Goal: Complete application form

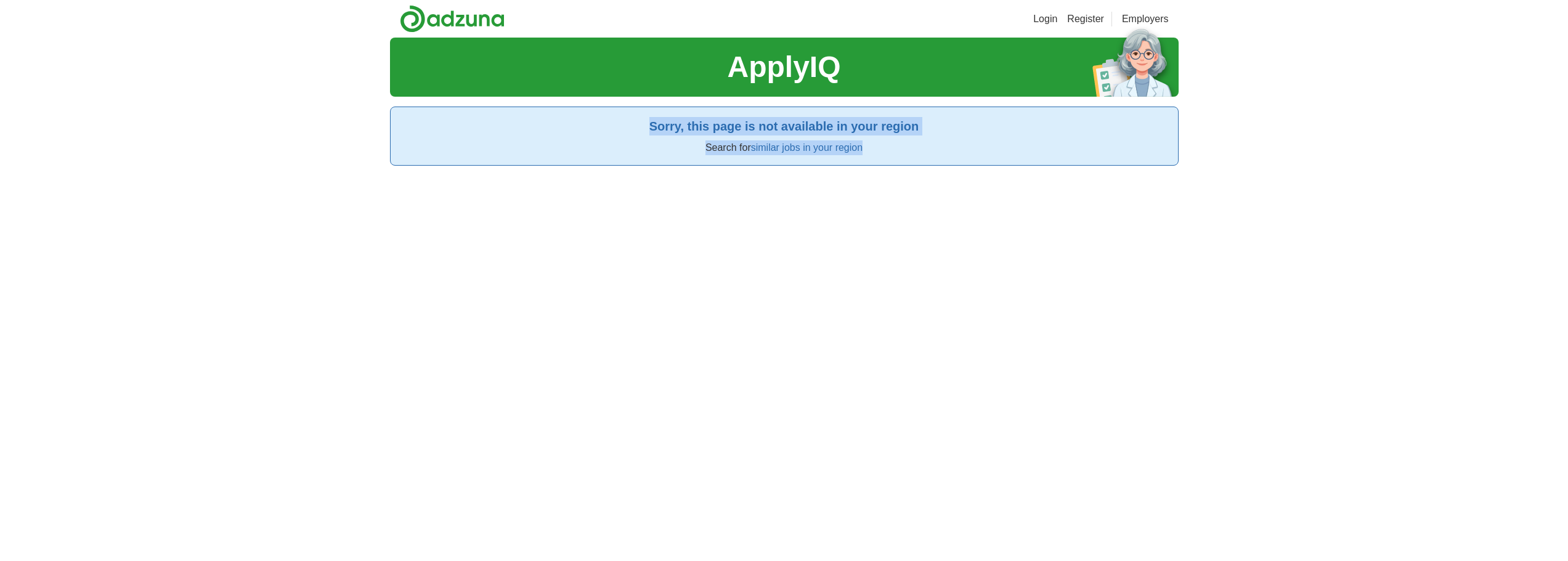
drag, startPoint x: 638, startPoint y: 133, endPoint x: 939, endPoint y: 151, distance: 301.5
click at [939, 151] on section "Sorry, this page is not available in your region Search for similar jobs in you…" at bounding box center [785, 137] width 789 height 59
click at [906, 165] on section "Sorry, this page is not available in your region Search for similar jobs in you…" at bounding box center [785, 137] width 789 height 59
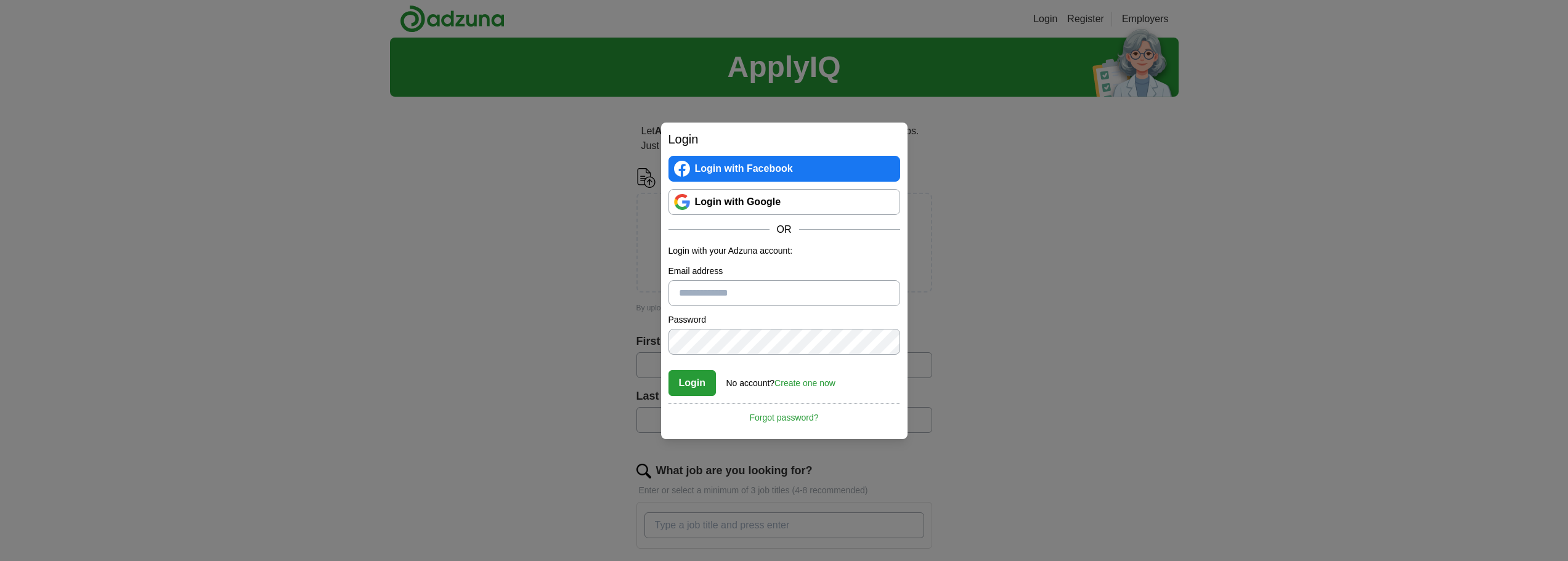
click at [761, 197] on link "Login with Google" at bounding box center [784, 201] width 232 height 26
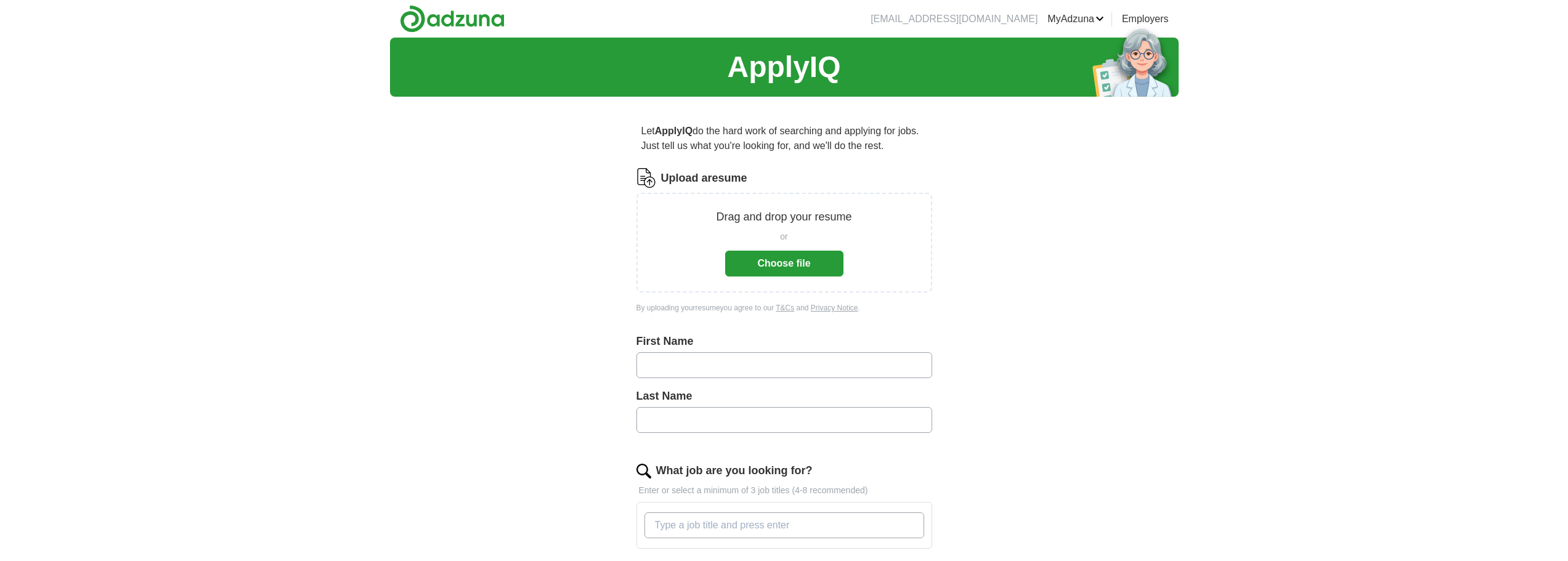
click at [772, 255] on button "Choose file" at bounding box center [785, 263] width 119 height 26
click at [773, 265] on button "Choose file" at bounding box center [785, 263] width 119 height 26
click at [981, 16] on li "kn2378945@gmail.com" at bounding box center [954, 19] width 167 height 15
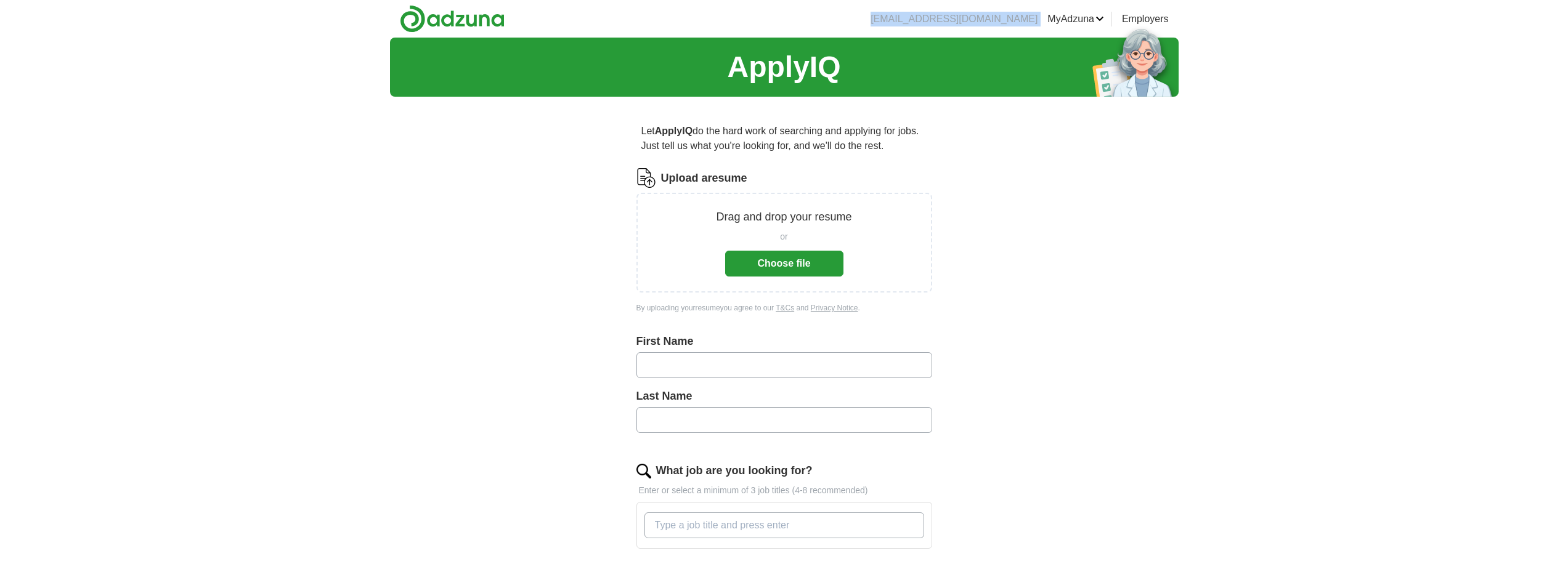
copy ul "kn2378945@gmail.com"
click at [875, 62] on section "ApplyIQ" at bounding box center [785, 67] width 789 height 59
click at [773, 264] on button "Choose file" at bounding box center [785, 263] width 119 height 26
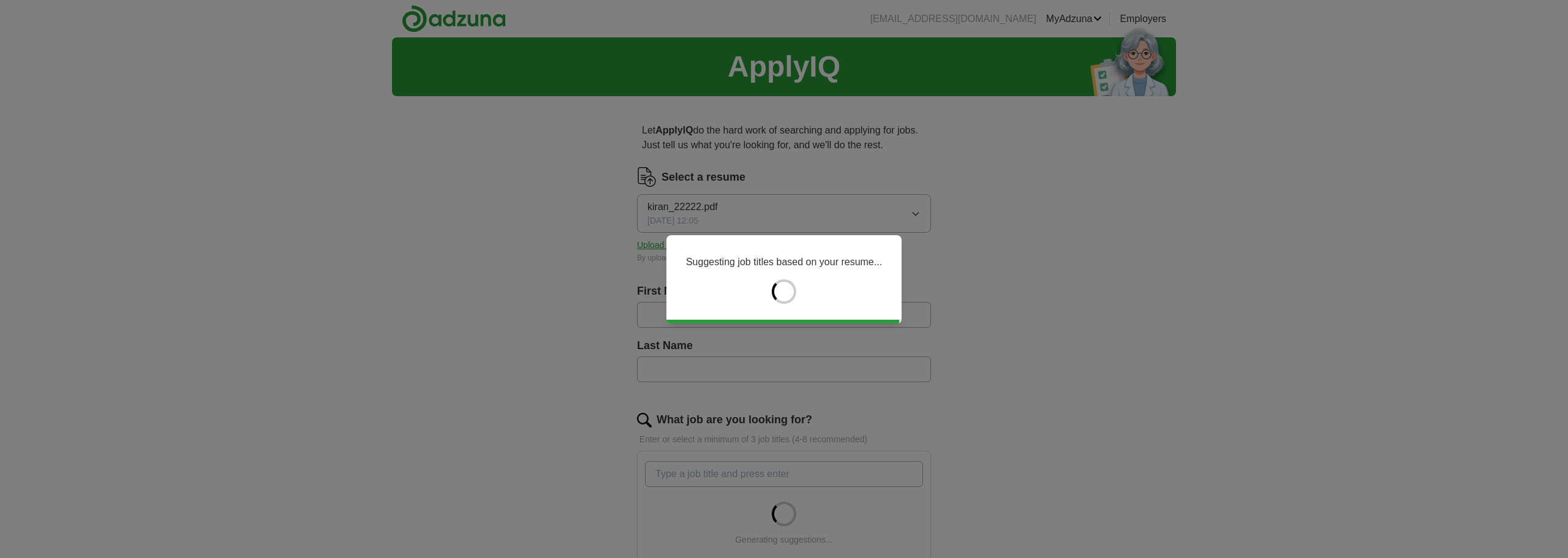
type input "*****"
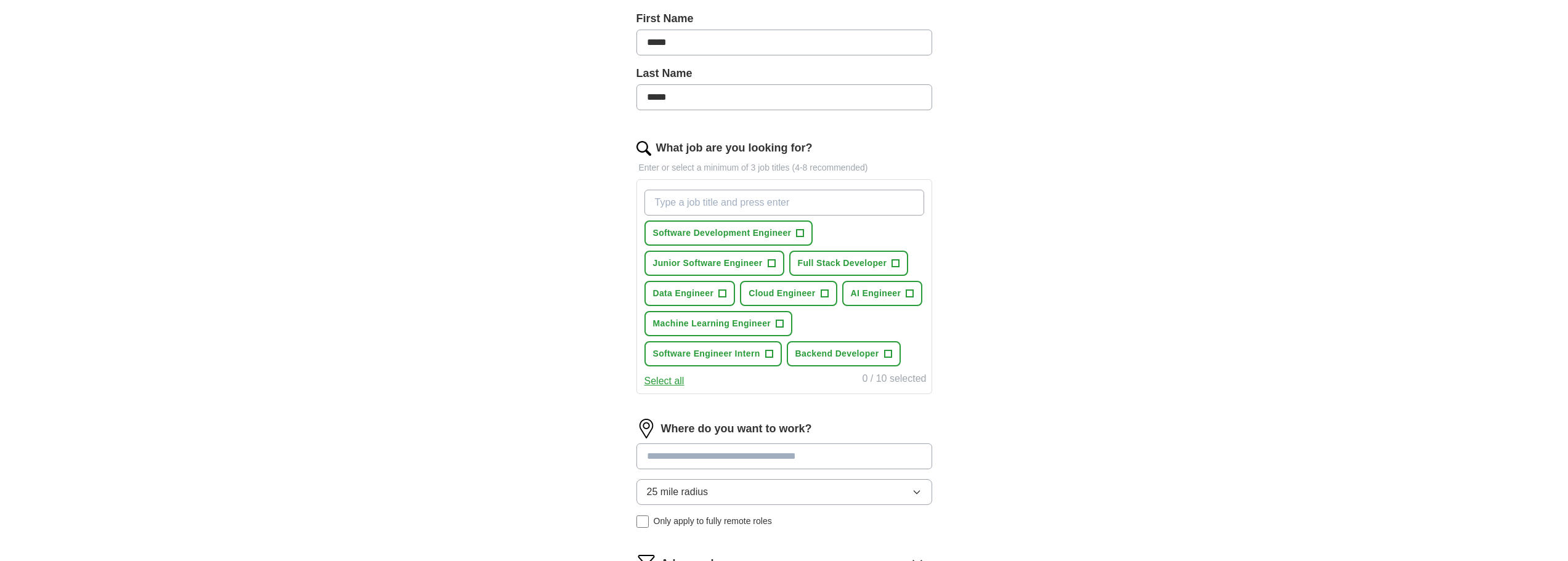
scroll to position [308, 0]
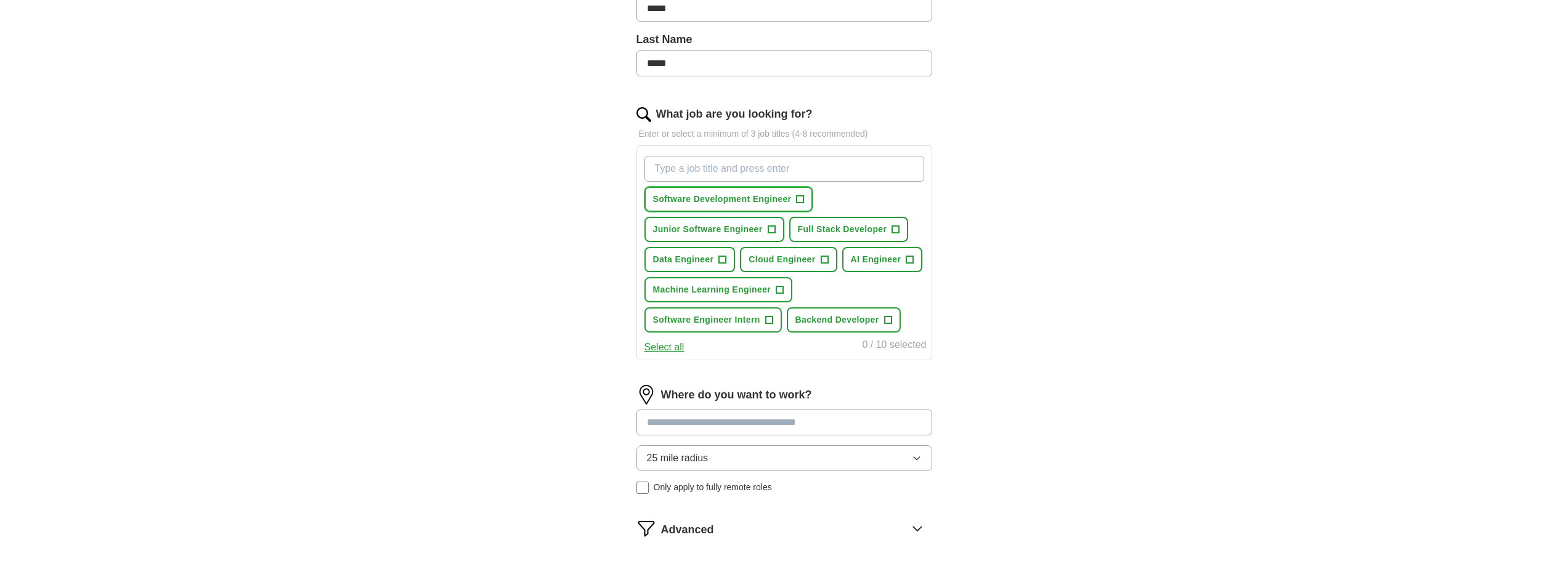
click at [798, 197] on span "+" at bounding box center [800, 199] width 7 height 10
click at [764, 229] on button "Junior Software Engineer +" at bounding box center [714, 229] width 140 height 25
click at [840, 229] on span "Full Stack Developer" at bounding box center [843, 229] width 89 height 13
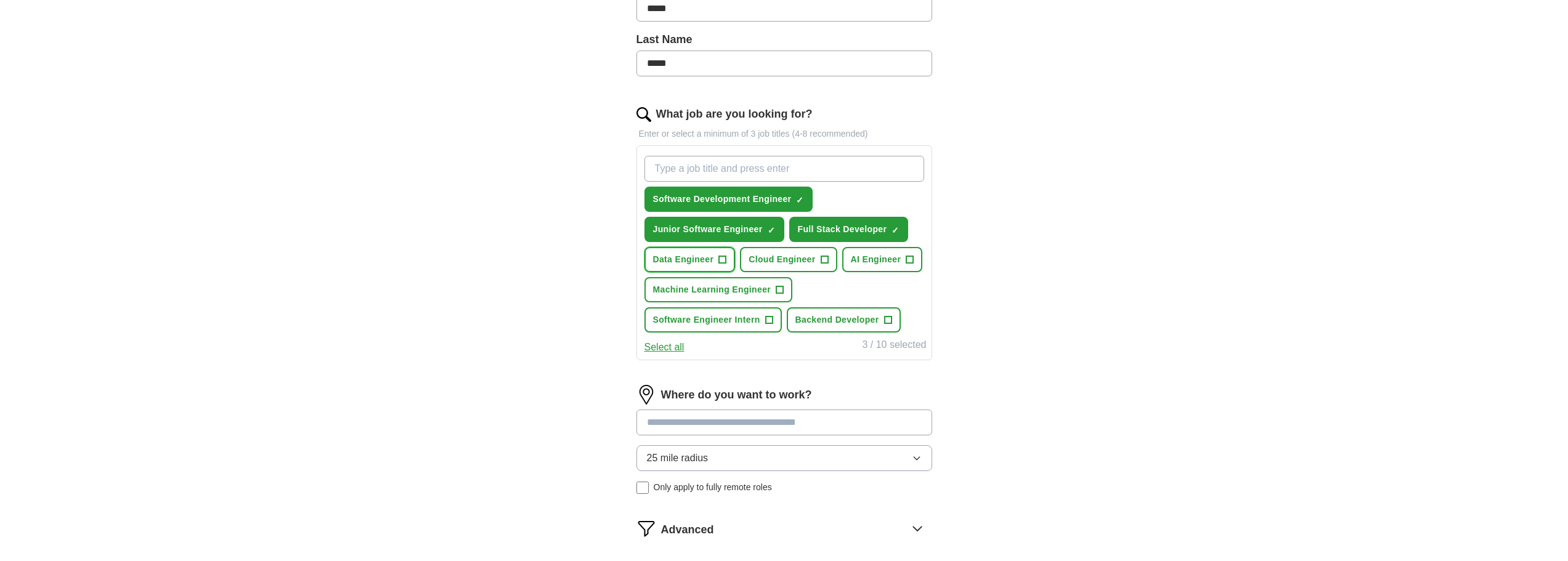
click at [714, 262] on span "Data Engineer" at bounding box center [683, 259] width 61 height 13
click at [793, 262] on span "Cloud Engineer" at bounding box center [782, 259] width 66 height 13
click at [865, 253] on span "AI Engineer" at bounding box center [876, 259] width 51 height 13
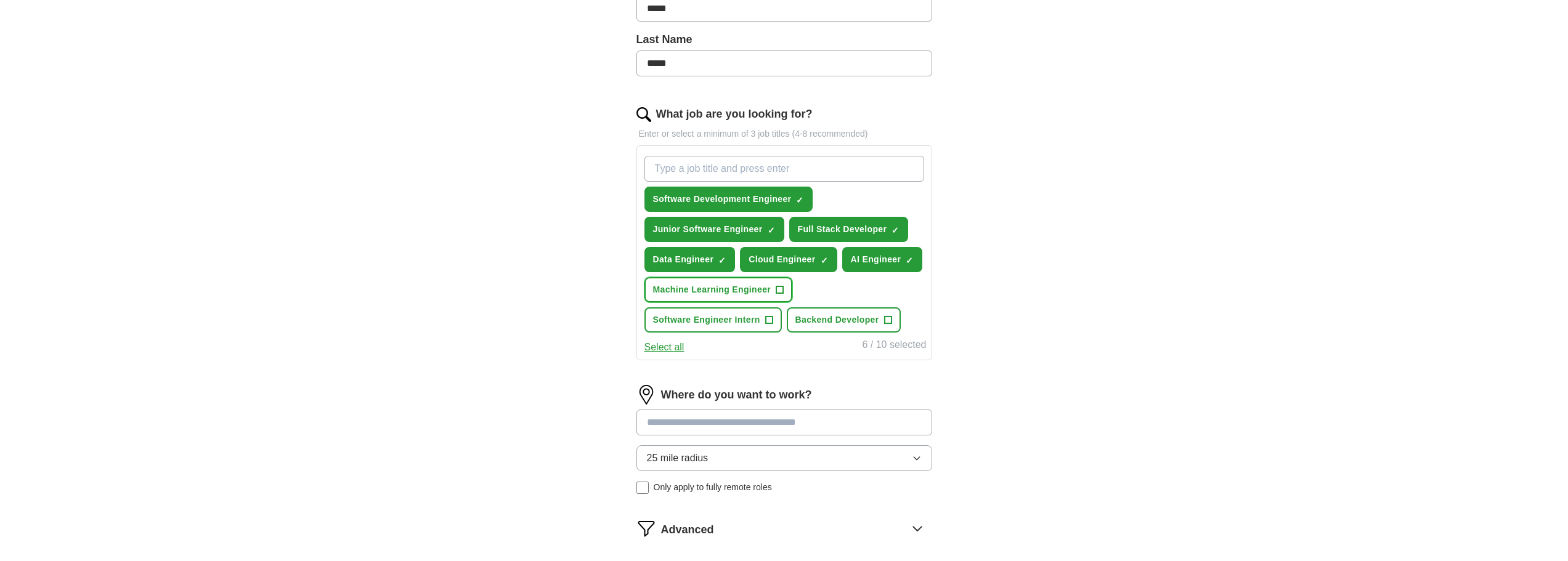
click at [754, 292] on span "Machine Learning Engineer" at bounding box center [712, 289] width 119 height 13
click at [729, 329] on button "Software Engineer Intern +" at bounding box center [713, 320] width 137 height 25
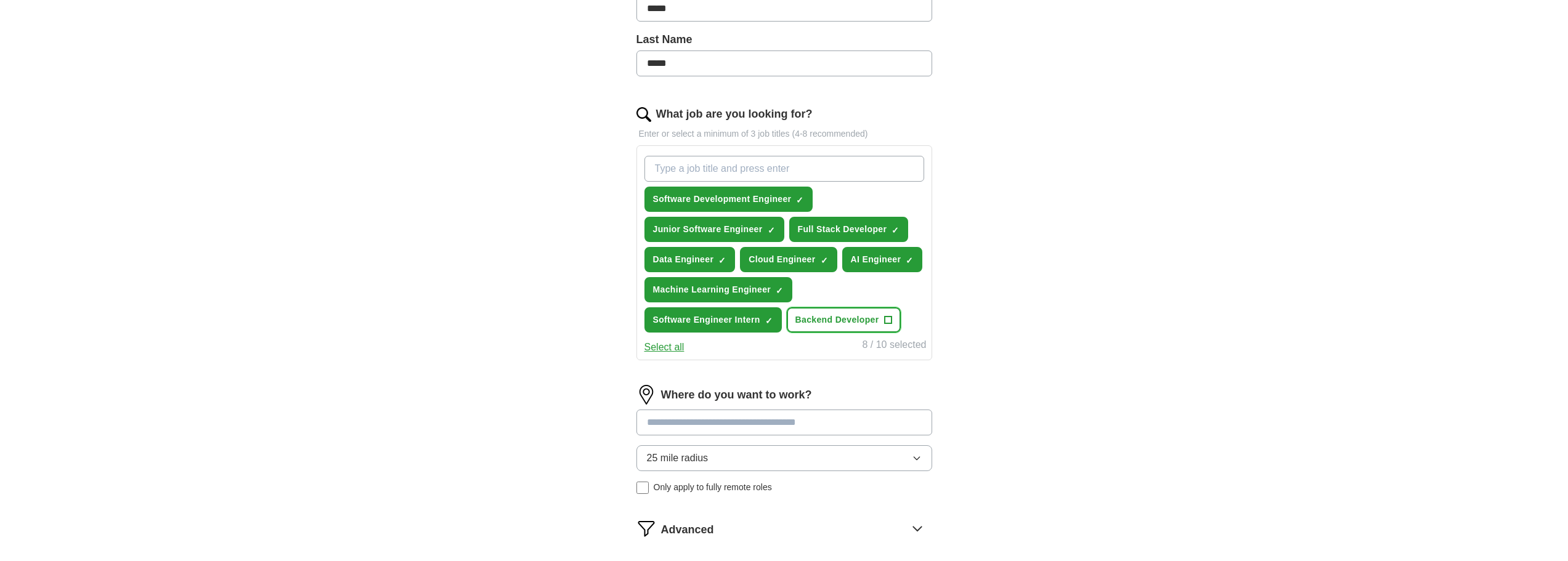
click at [838, 323] on span "Backend Developer" at bounding box center [837, 320] width 84 height 13
click at [788, 160] on input "What job are you looking for?" at bounding box center [784, 169] width 280 height 26
type input "ai intern"
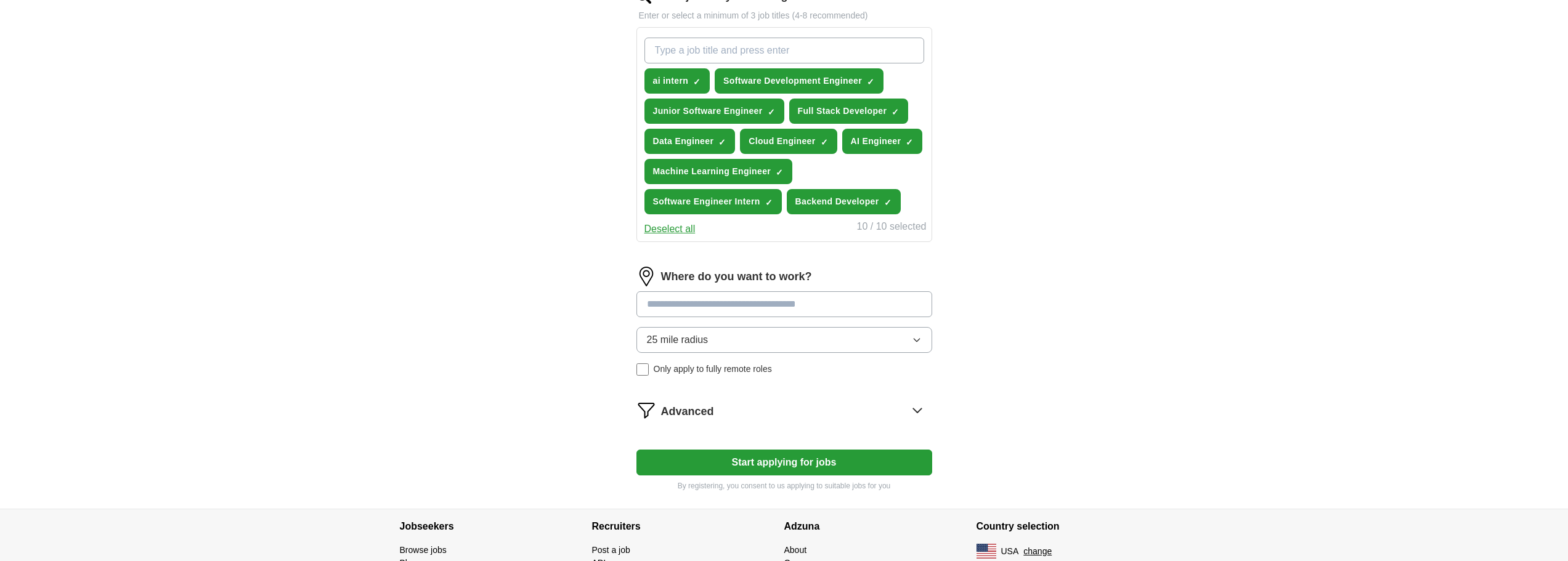
scroll to position [431, 0]
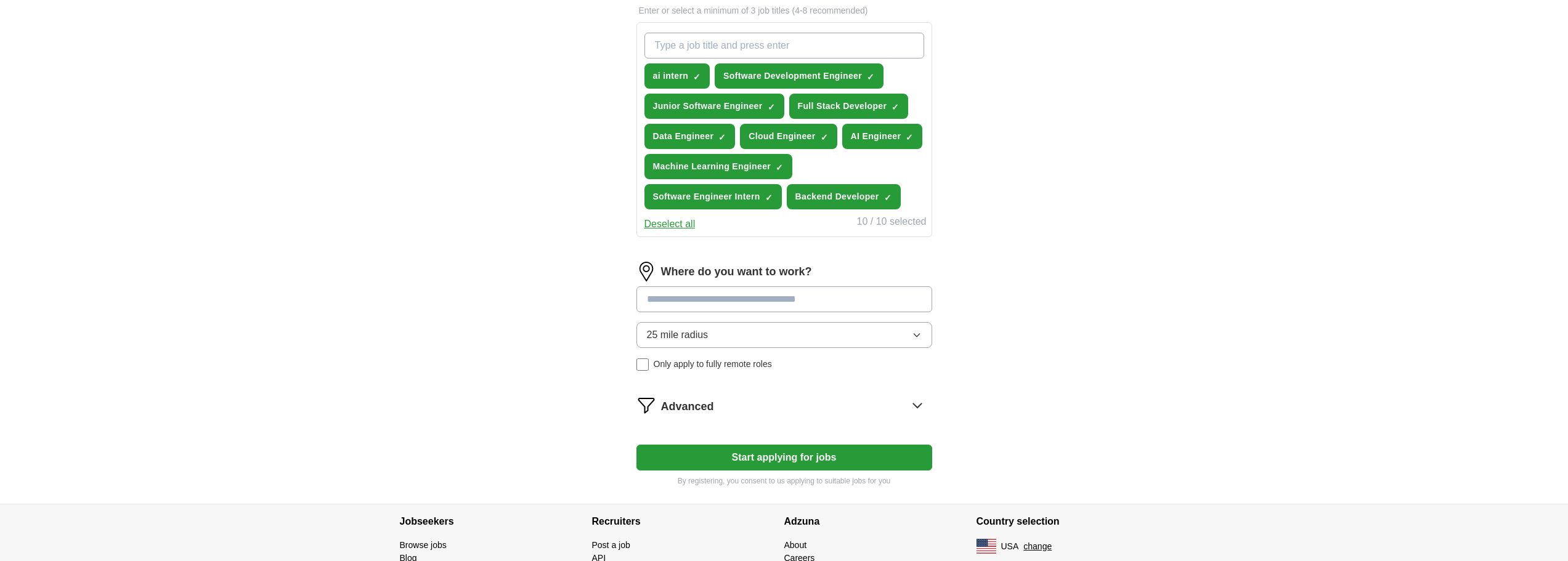
click at [770, 299] on input at bounding box center [784, 299] width 296 height 26
type input "**********"
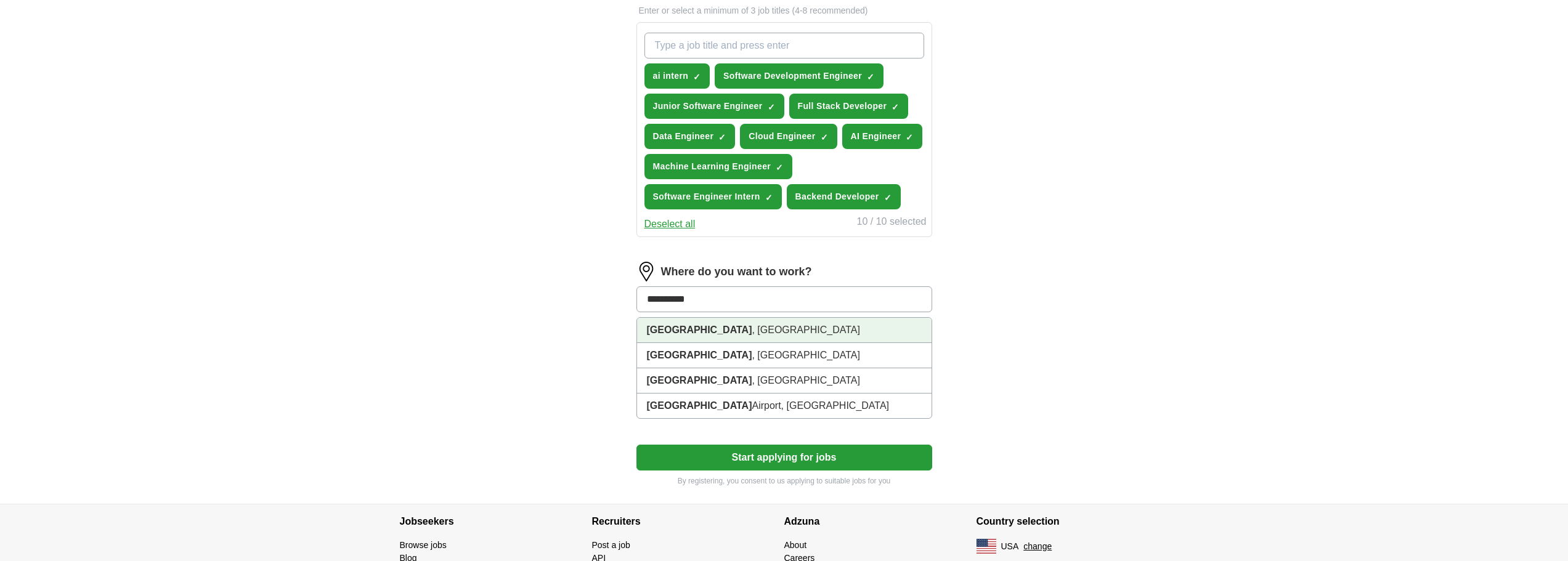
click at [715, 328] on li "Cincinnati , OH" at bounding box center [784, 330] width 294 height 25
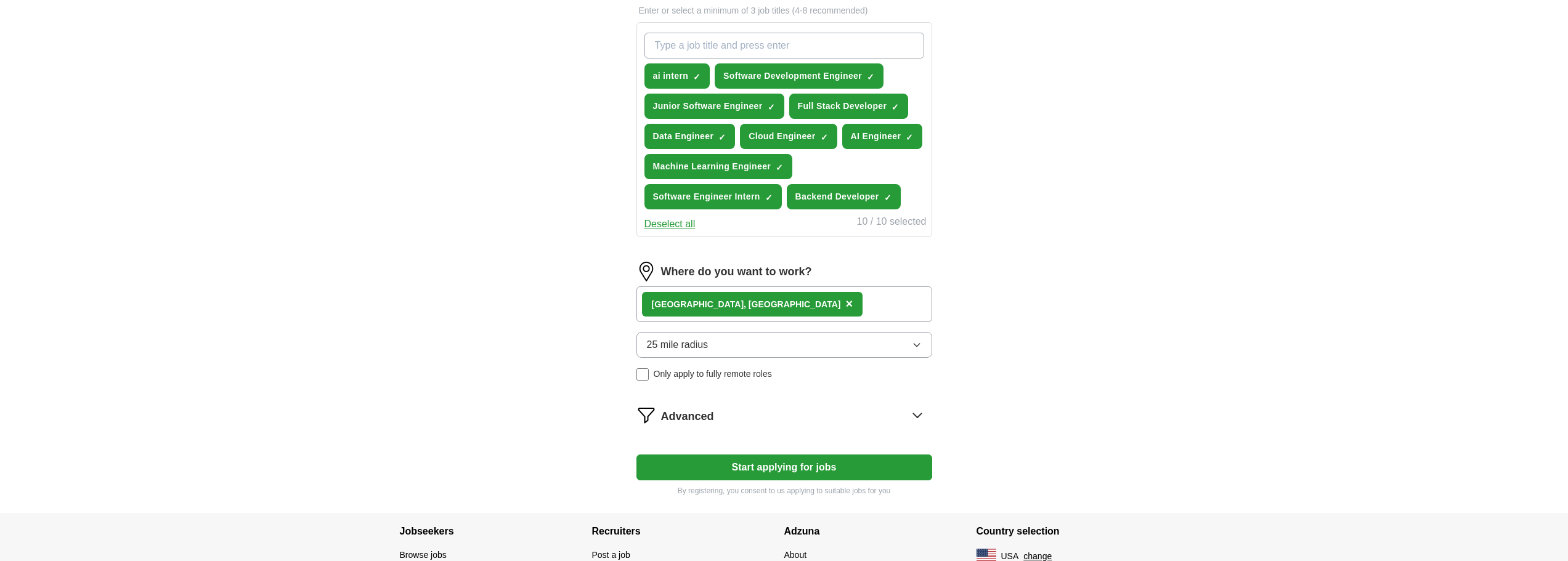
drag, startPoint x: 817, startPoint y: 332, endPoint x: 809, endPoint y: 346, distance: 16.1
click at [817, 333] on button "25 mile radius" at bounding box center [784, 344] width 296 height 26
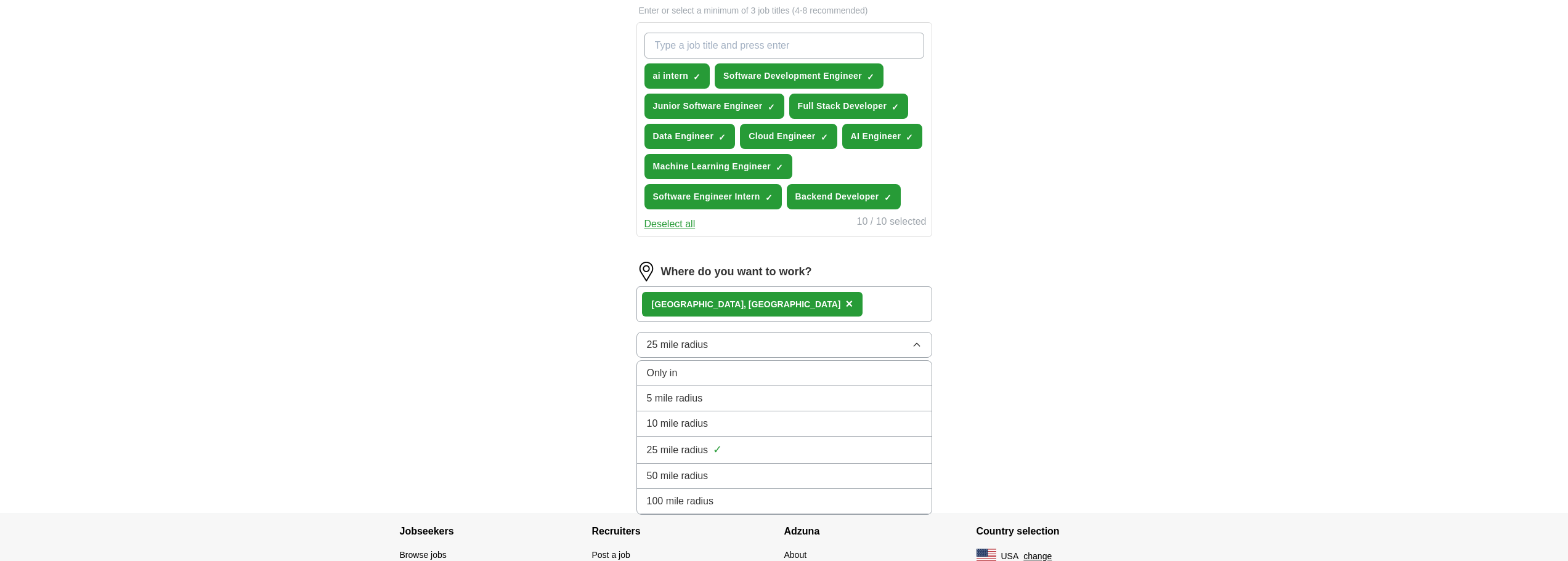
click at [718, 375] on div "Only in" at bounding box center [785, 373] width 275 height 15
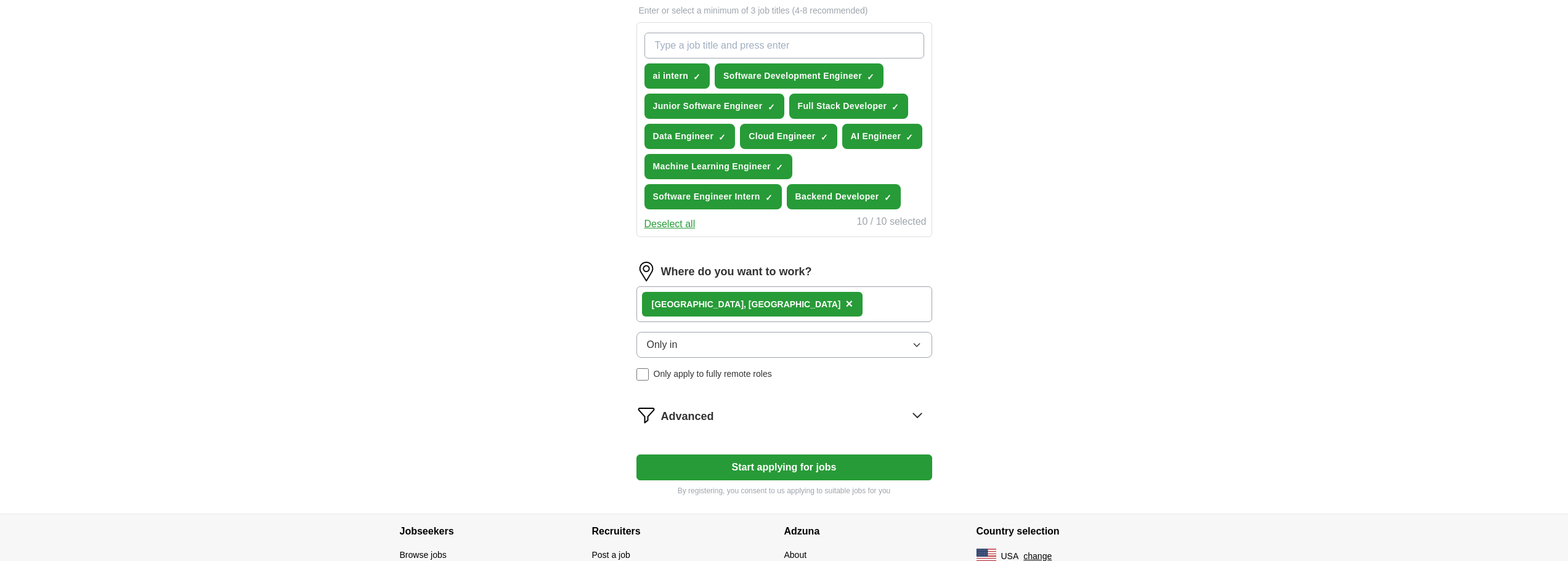
click at [771, 342] on button "Only in" at bounding box center [784, 344] width 296 height 26
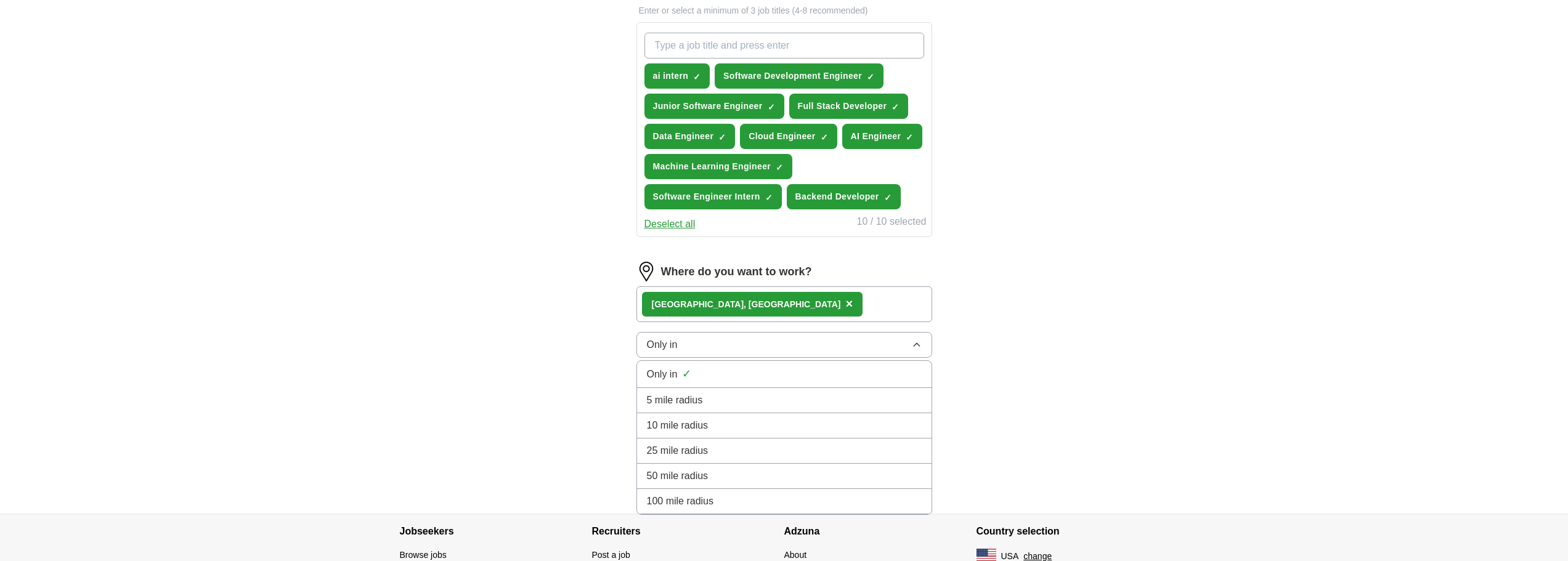
click at [678, 443] on span "25 mile radius" at bounding box center [678, 450] width 62 height 15
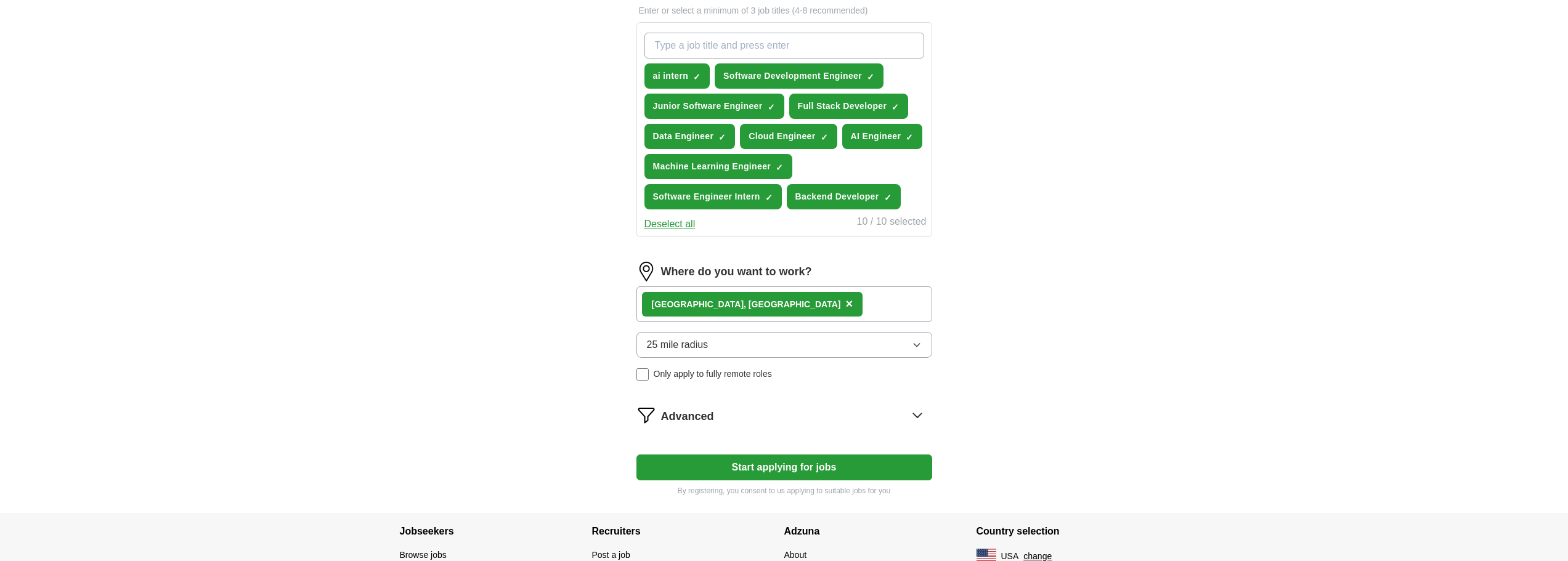
click at [743, 407] on div "Advanced" at bounding box center [796, 414] width 271 height 20
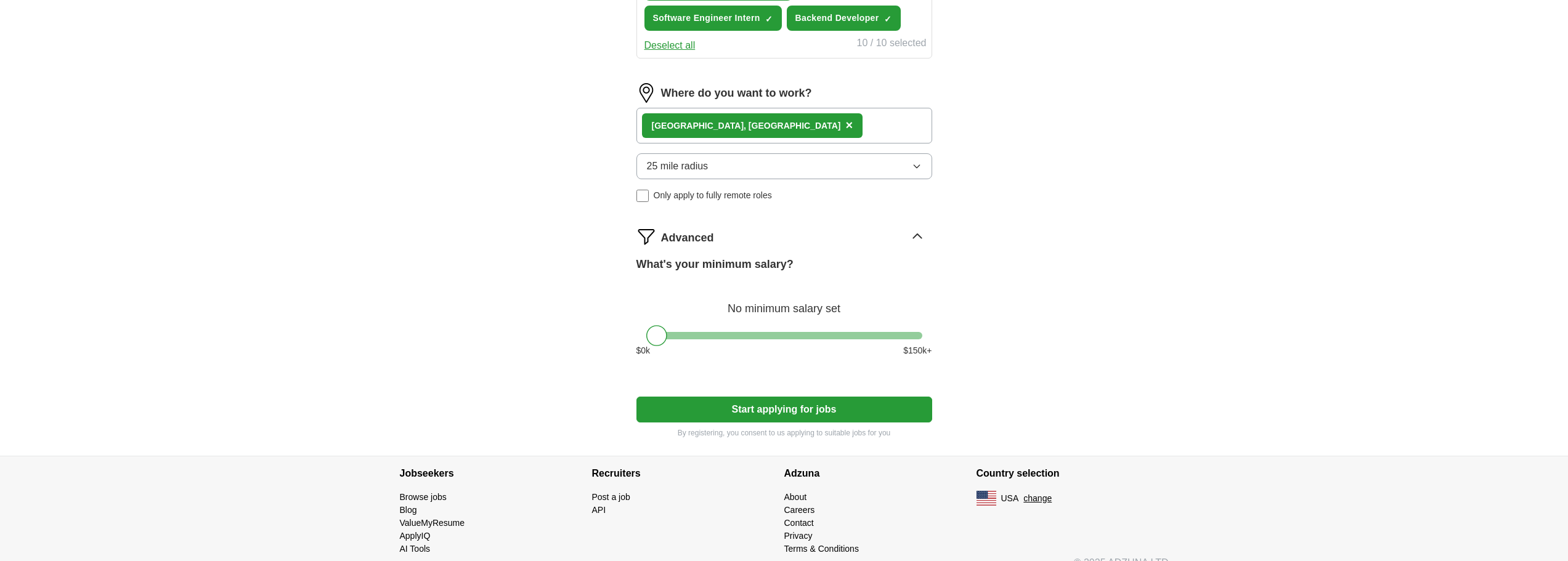
scroll to position [616, 0]
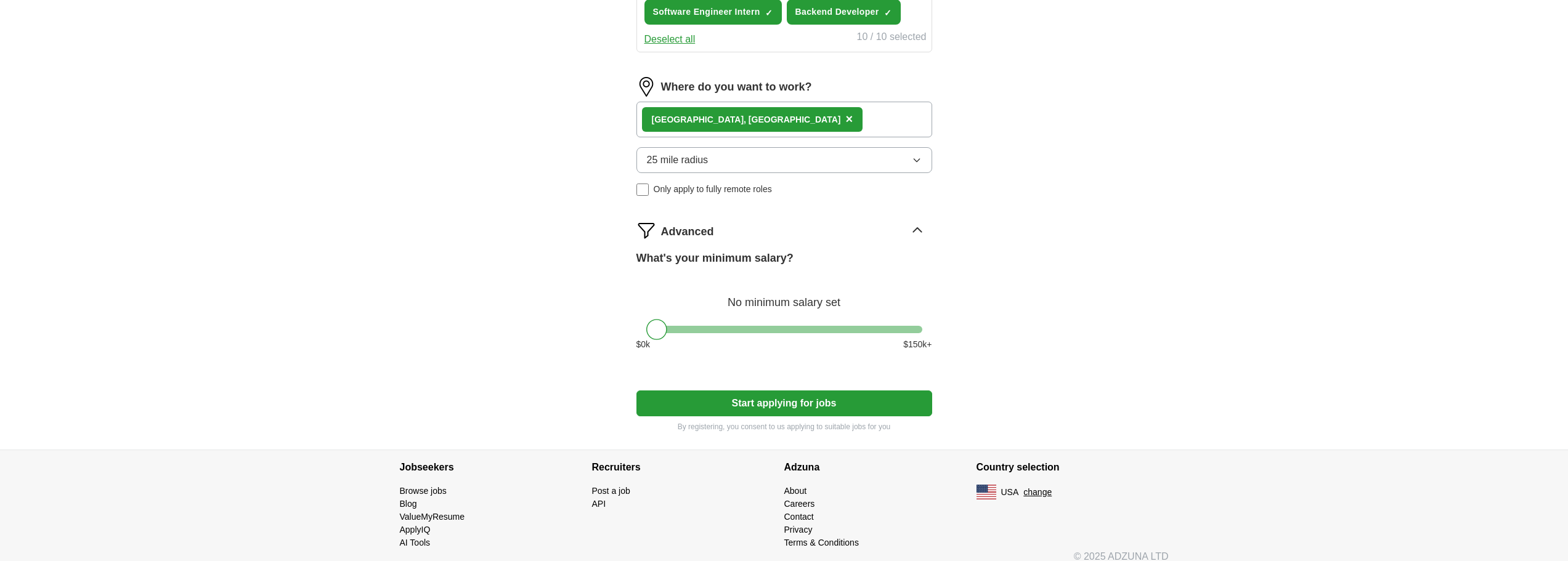
click at [912, 226] on icon at bounding box center [917, 230] width 20 height 20
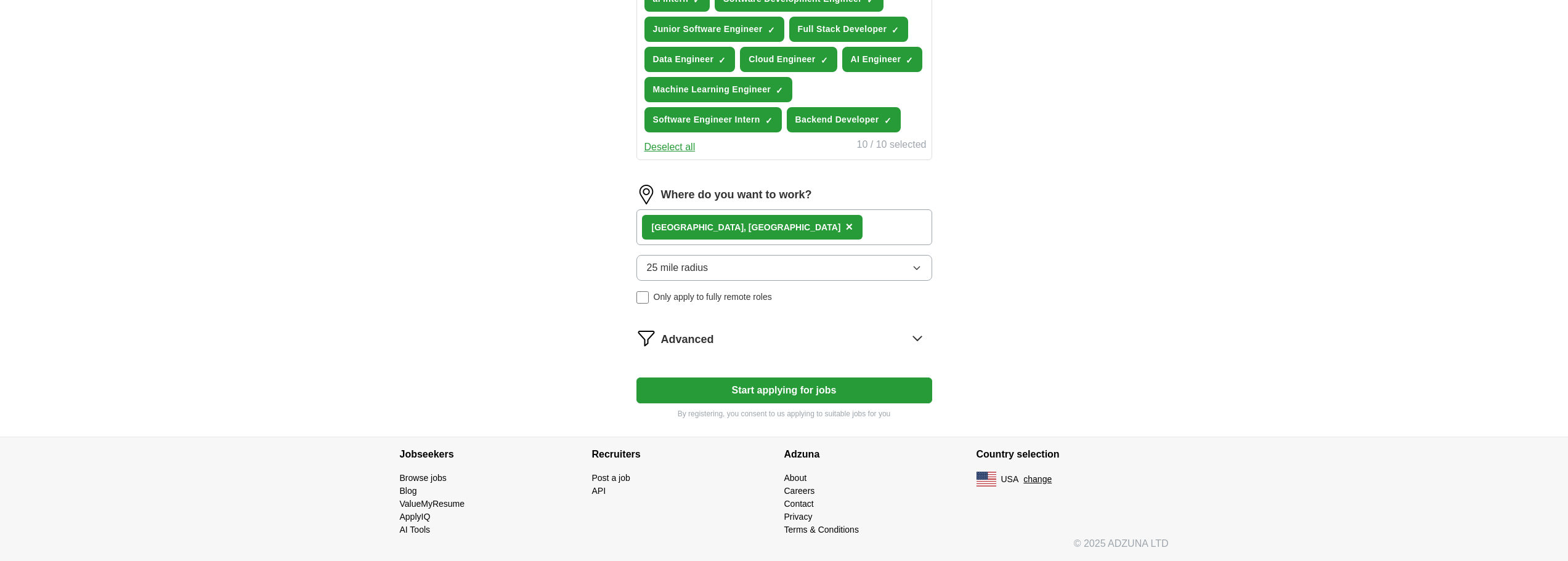
click at [730, 391] on button "Start applying for jobs" at bounding box center [784, 390] width 296 height 26
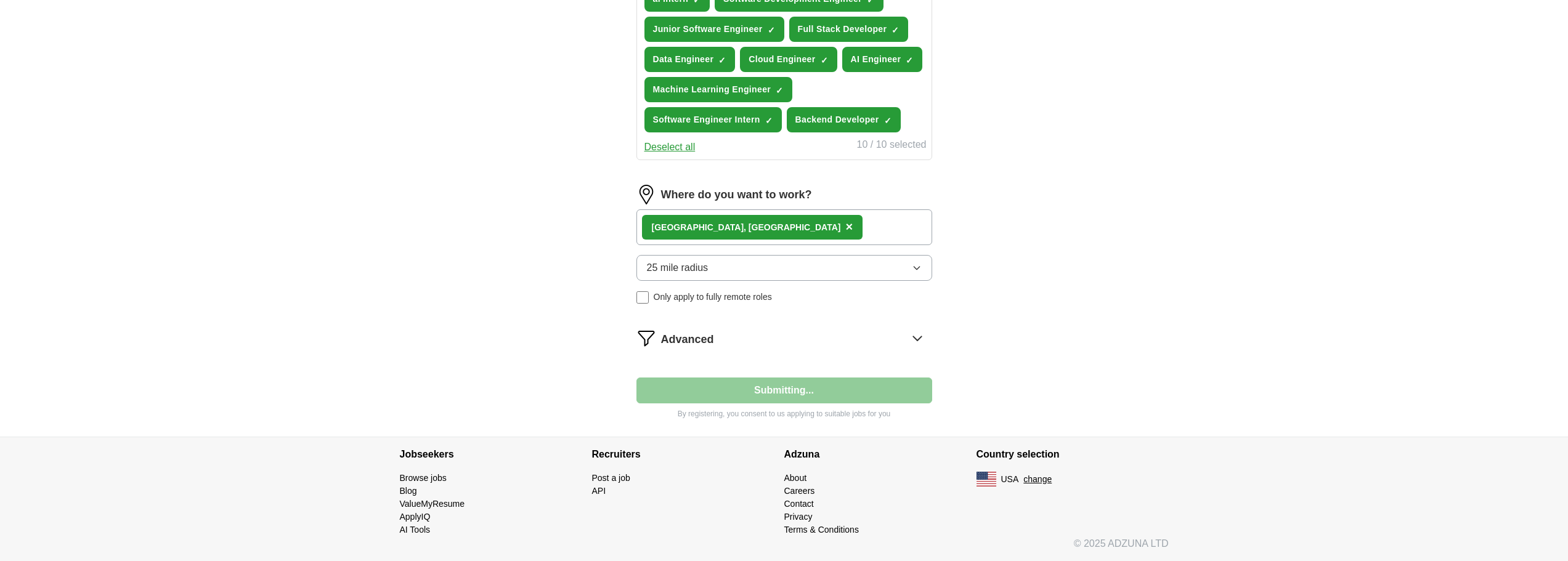
select select "**"
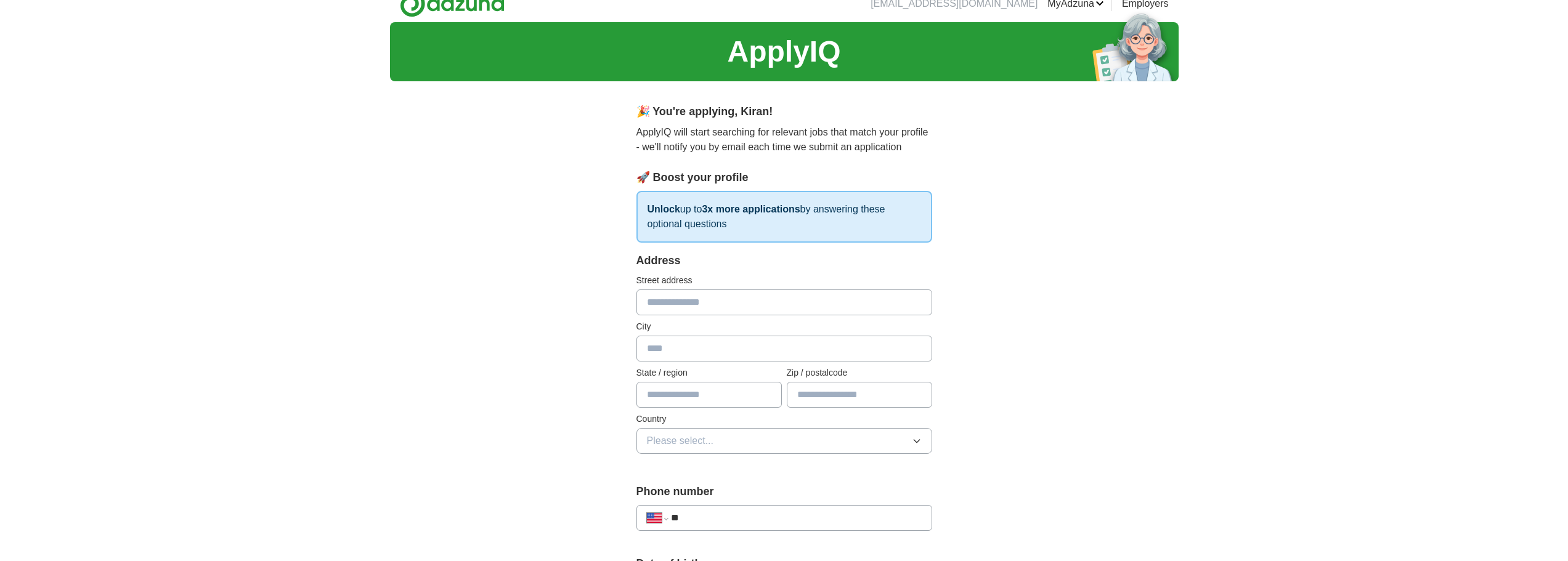
scroll to position [0, 0]
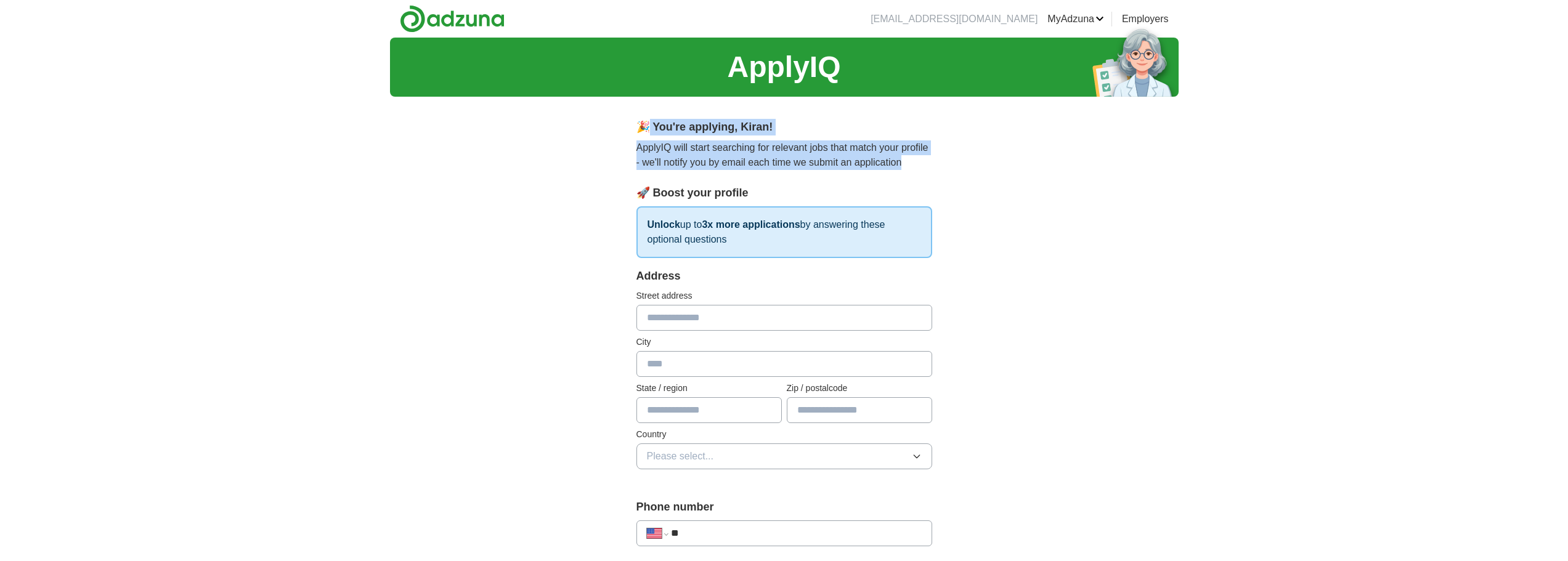
drag, startPoint x: 647, startPoint y: 124, endPoint x: 907, endPoint y: 162, distance: 262.8
click at [907, 162] on div "🎉 You're applying , Kiran ! ApplyIQ will start searching for relevant jobs that…" at bounding box center [784, 144] width 296 height 51
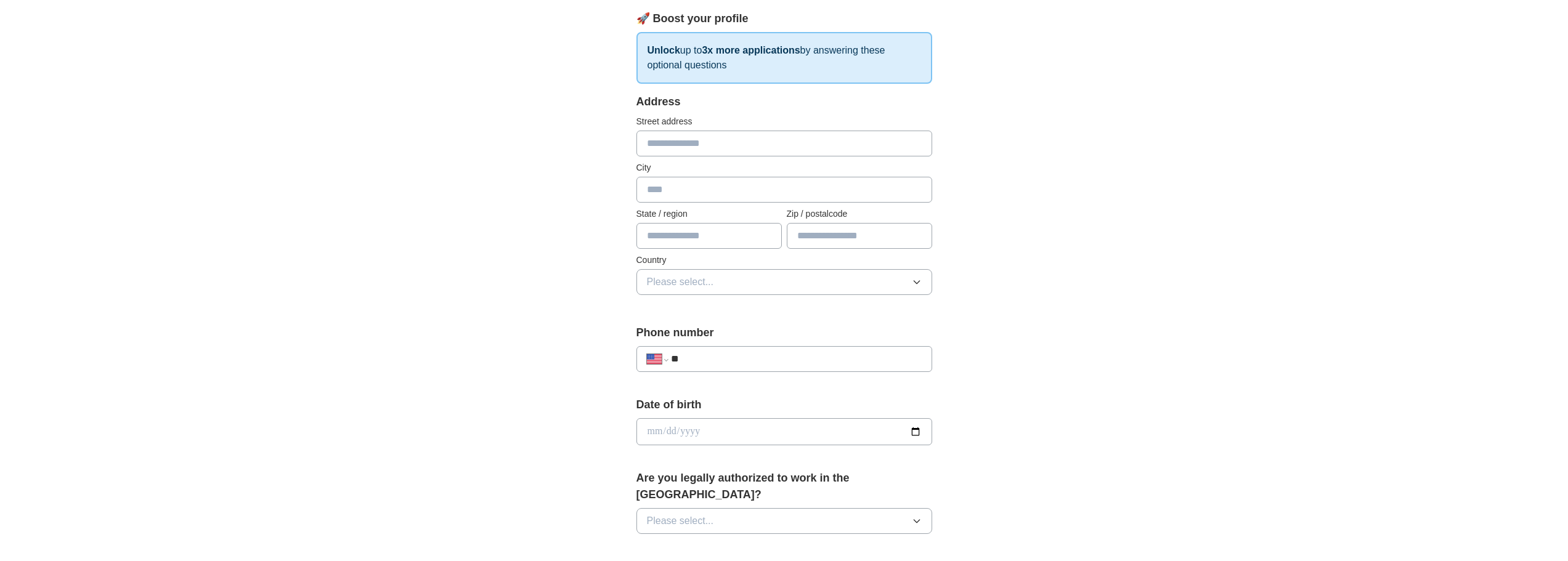
scroll to position [62, 0]
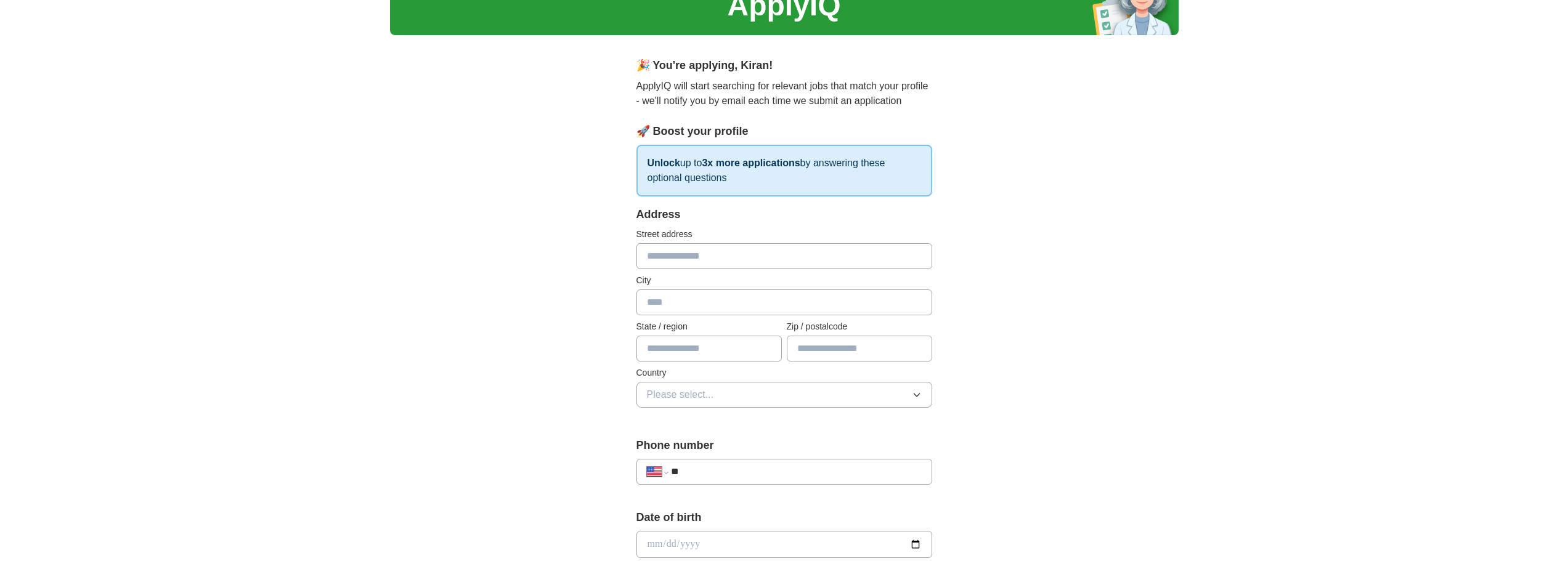
drag, startPoint x: 649, startPoint y: 162, endPoint x: 845, endPoint y: 183, distance: 197.1
click at [845, 183] on p "Unlock up to 3x more applications by answering these optional questions" at bounding box center [784, 170] width 296 height 51
click at [519, 259] on div "**********" at bounding box center [785, 536] width 789 height 1121
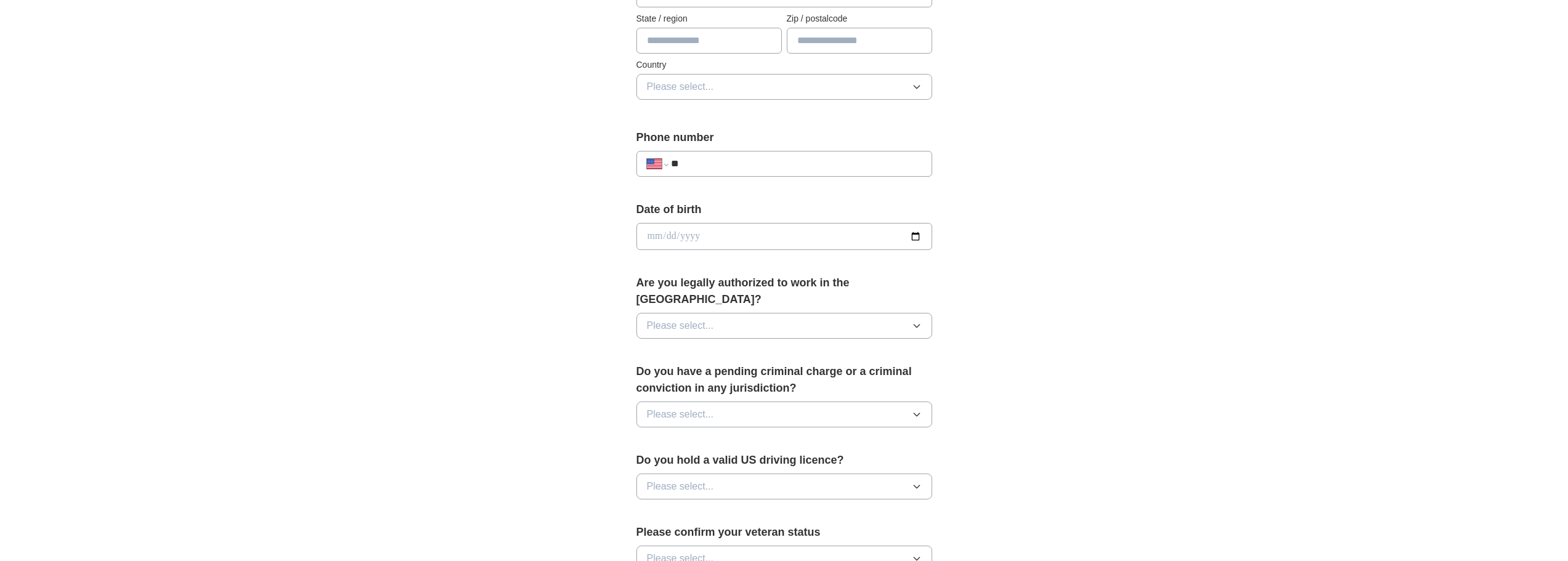
scroll to position [677, 0]
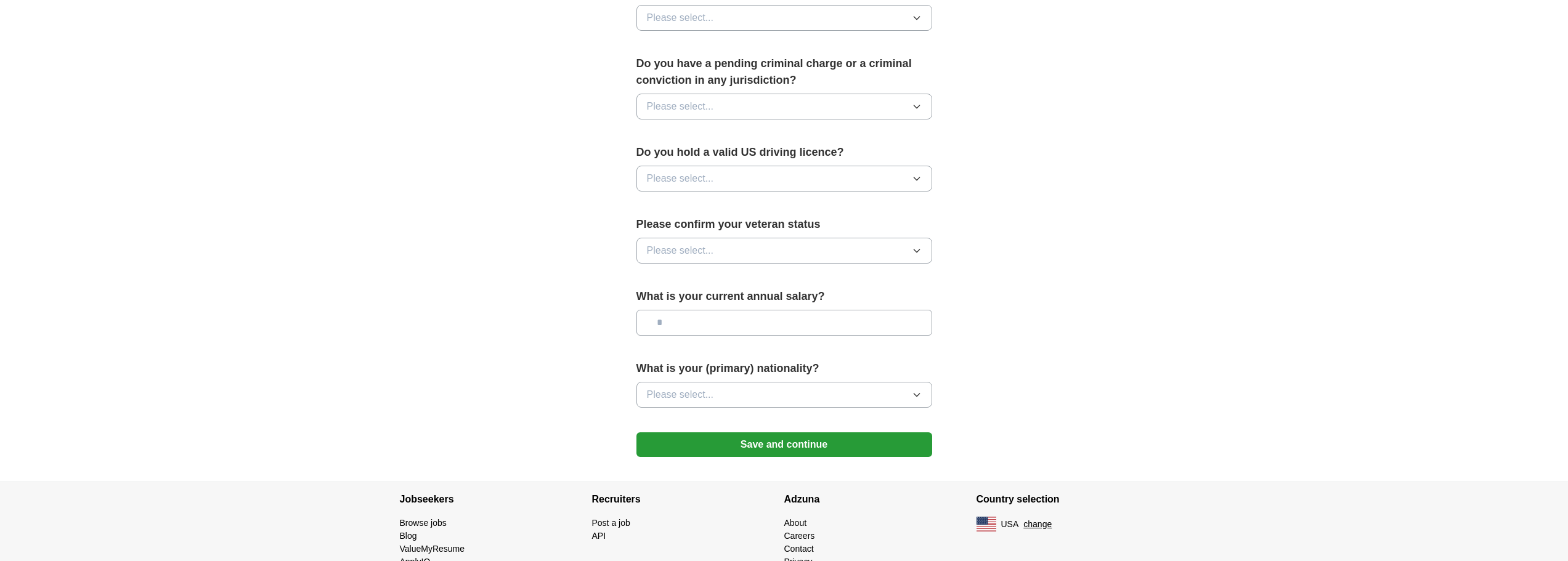
click at [682, 432] on button "Save and continue" at bounding box center [784, 445] width 296 height 25
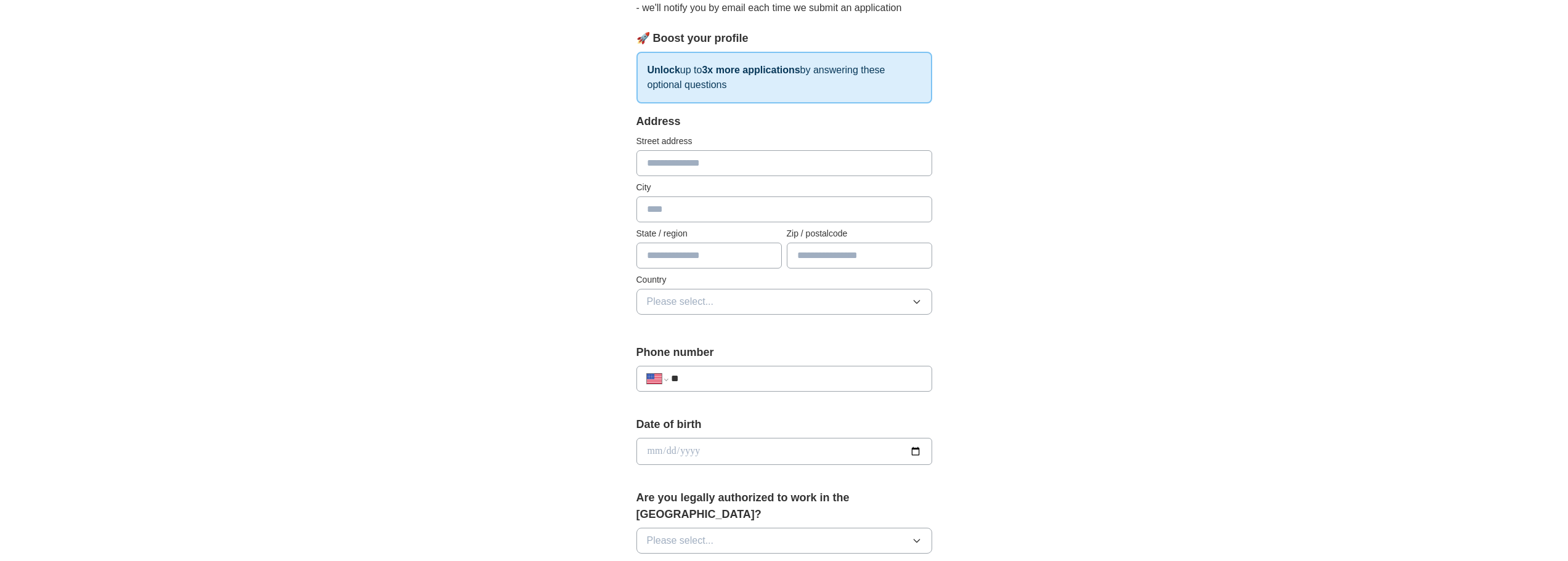
scroll to position [0, 0]
